Goal: Information Seeking & Learning: Learn about a topic

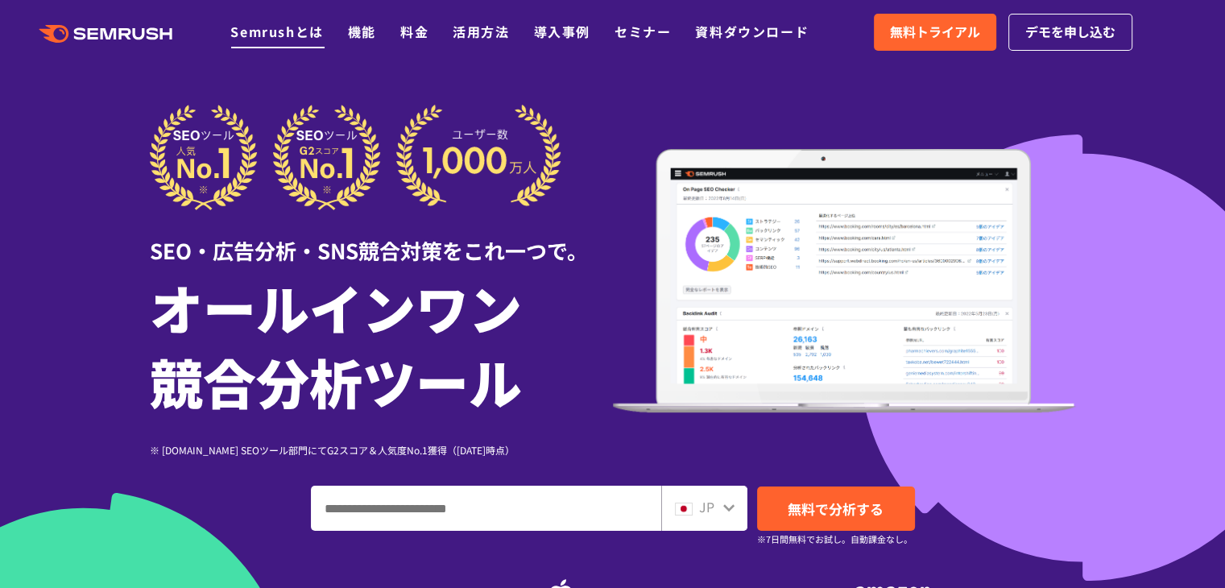
click at [296, 38] on link "Semrushとは" at bounding box center [276, 31] width 93 height 19
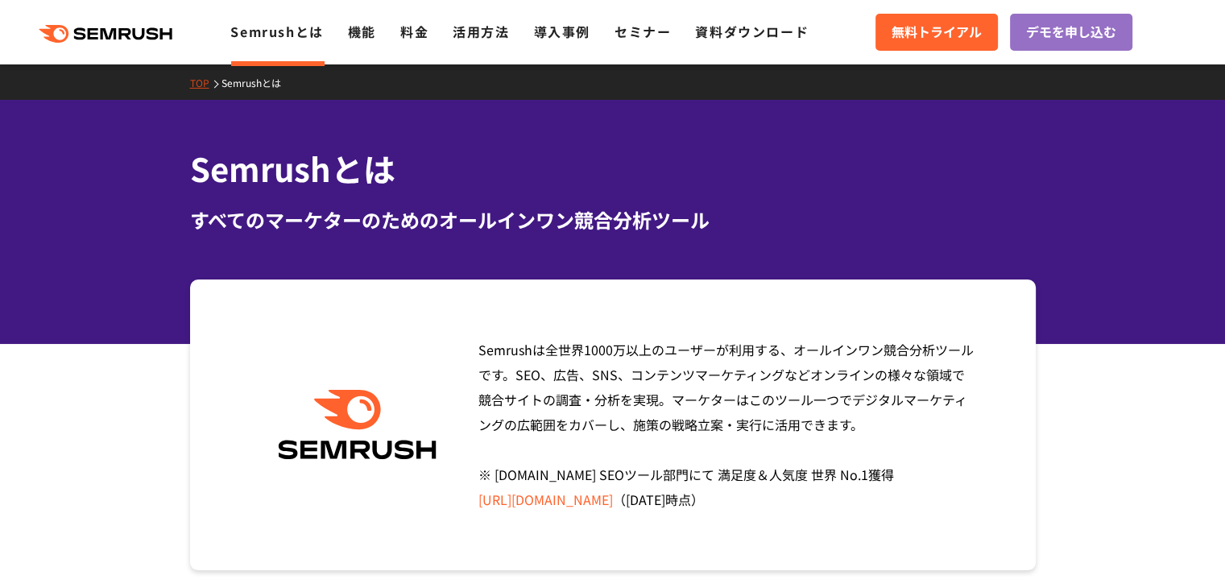
click at [156, 34] on icon at bounding box center [155, 33] width 12 height 12
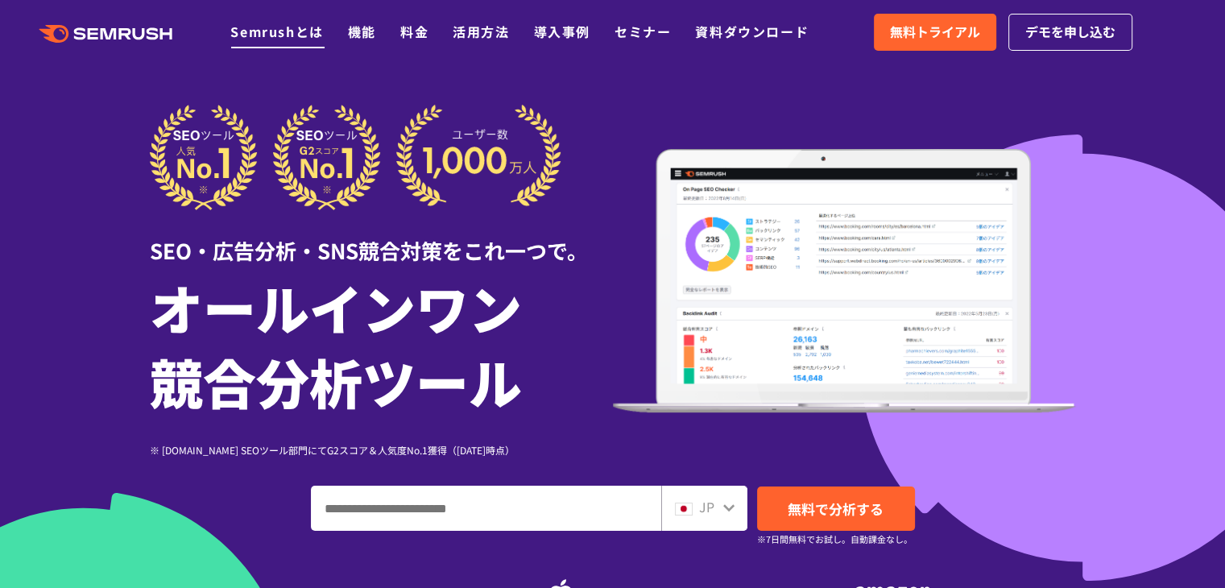
click at [283, 33] on link "Semrushとは" at bounding box center [276, 31] width 93 height 19
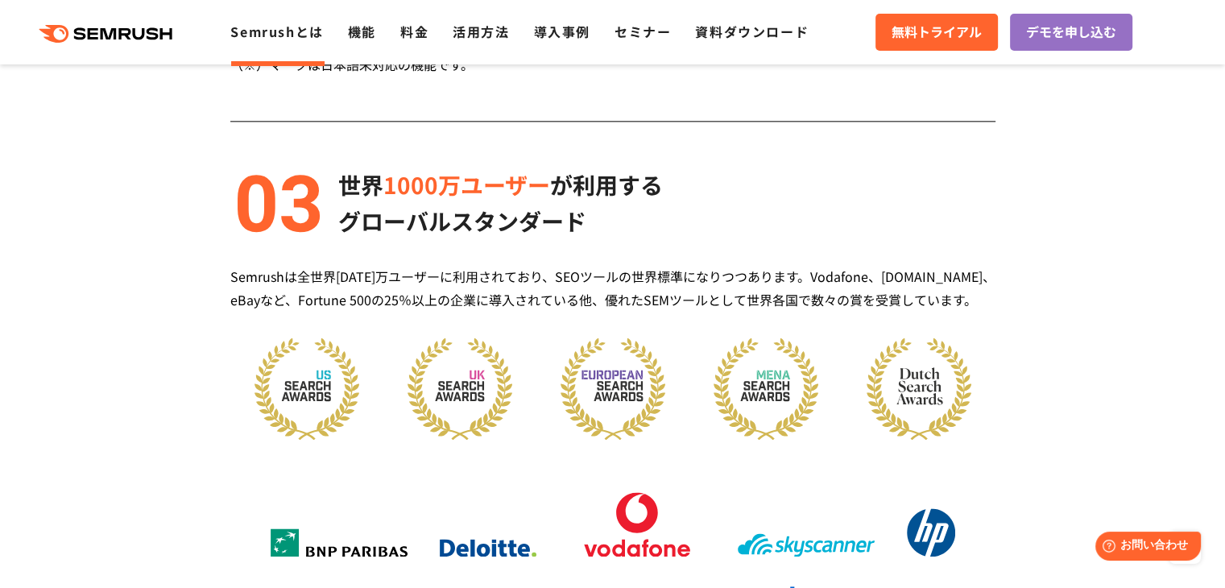
scroll to position [2013, 0]
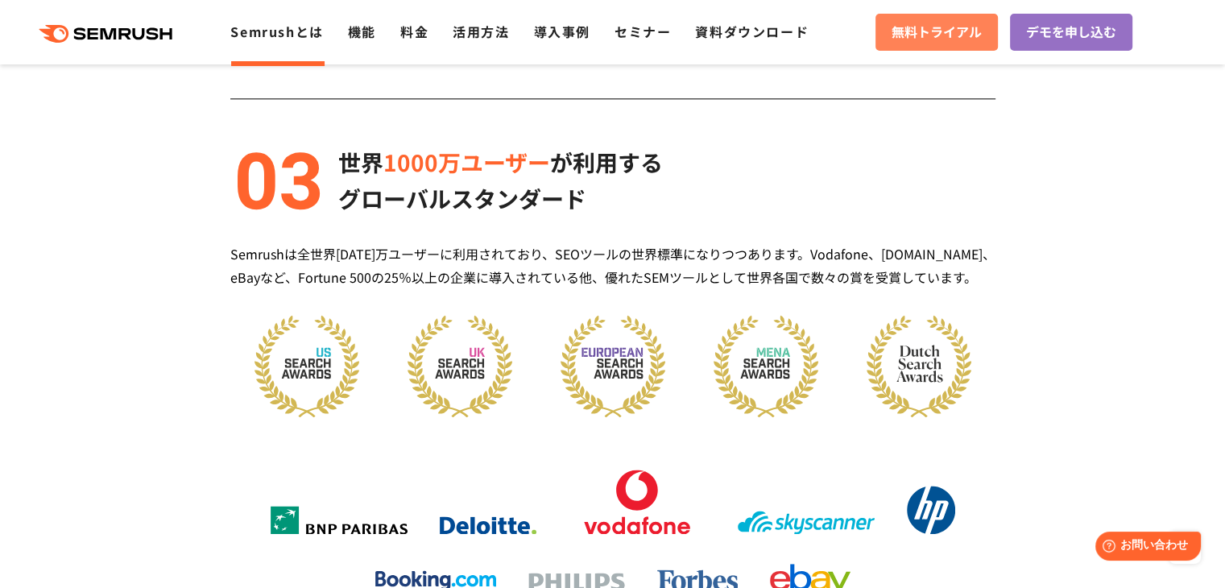
click at [950, 30] on span "無料トライアル" at bounding box center [937, 32] width 90 height 21
